Goal: Navigation & Orientation: Understand site structure

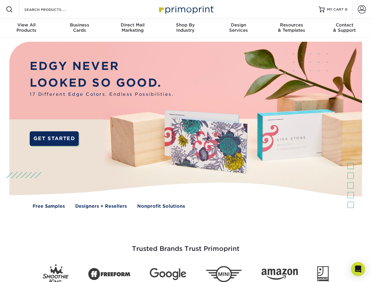
click at [185, 141] on img at bounding box center [185, 130] width 367 height 184
click at [9, 9] on span at bounding box center [9, 9] width 7 height 7
click at [361, 9] on span at bounding box center [362, 9] width 8 height 8
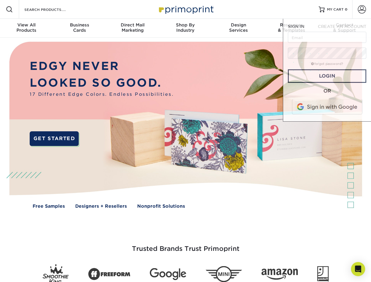
click at [26, 28] on div "View All Products" at bounding box center [26, 27] width 53 height 11
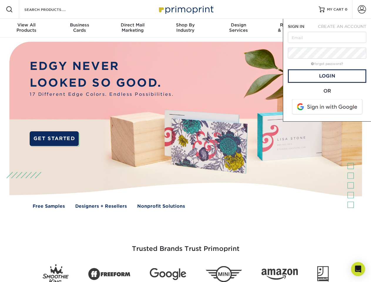
click at [79, 28] on div "Business Cards" at bounding box center [79, 27] width 53 height 11
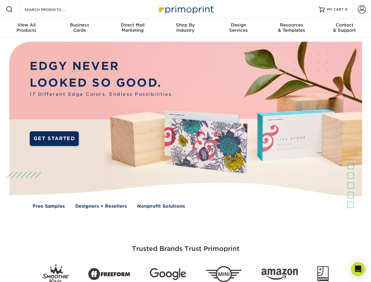
click at [132, 28] on div "Direct Mail Marketing" at bounding box center [132, 27] width 53 height 11
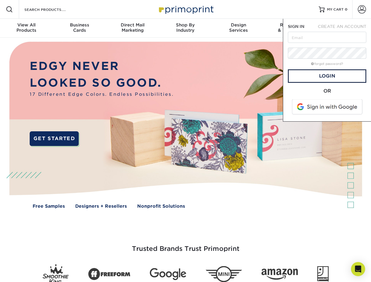
click at [185, 28] on div "Shop By Industry" at bounding box center [185, 27] width 53 height 11
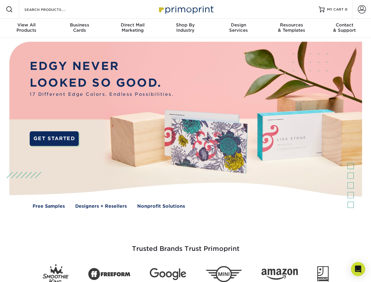
click at [238, 28] on div "Design Services" at bounding box center [238, 27] width 53 height 11
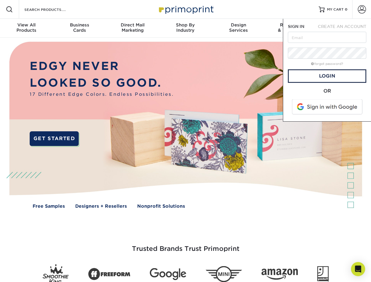
click at [291, 28] on span "SIGN IN" at bounding box center [296, 26] width 16 height 5
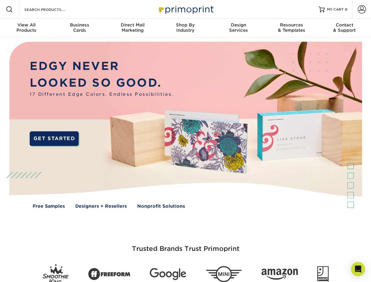
click at [344, 28] on div "Contact & Support" at bounding box center [344, 27] width 53 height 11
